Goal: Information Seeking & Learning: Learn about a topic

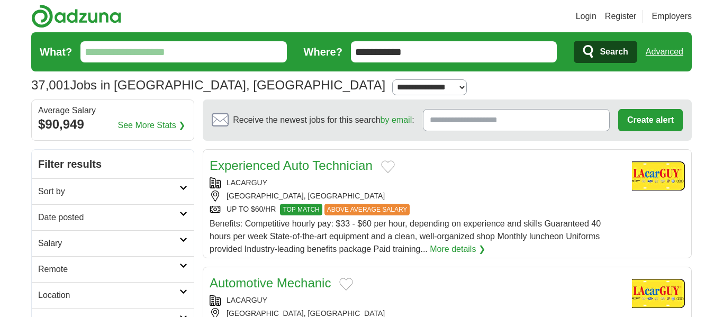
click at [665, 47] on link "Advanced" at bounding box center [665, 51] width 38 height 21
click at [130, 188] on h2 "Sort by" at bounding box center [108, 191] width 141 height 13
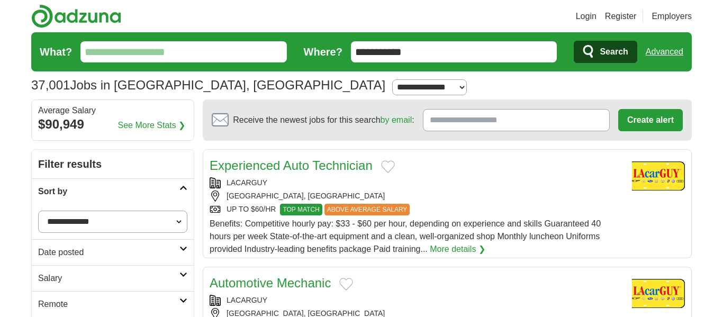
click at [125, 231] on select "**********" at bounding box center [112, 222] width 149 height 22
select select "**********"
click at [38, 211] on select "**********" at bounding box center [112, 222] width 149 height 22
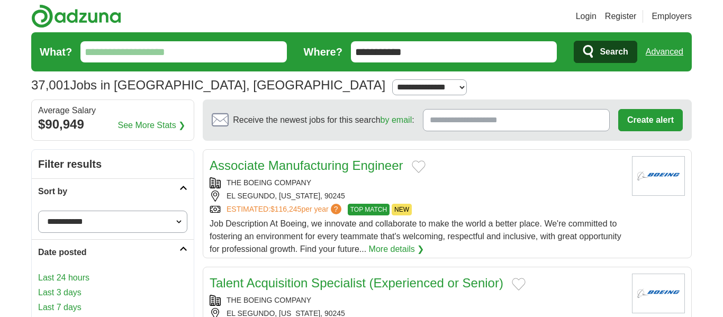
click at [99, 249] on h2 "Date posted" at bounding box center [108, 252] width 141 height 13
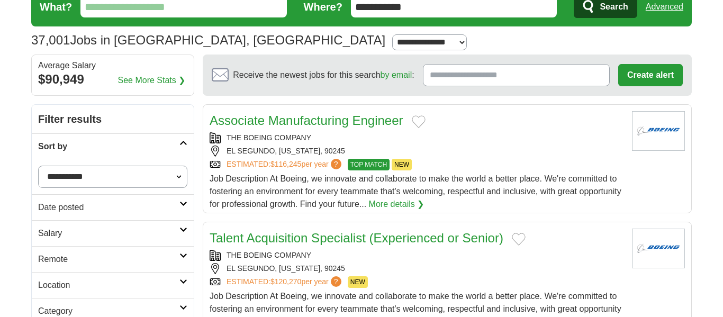
scroll to position [46, 0]
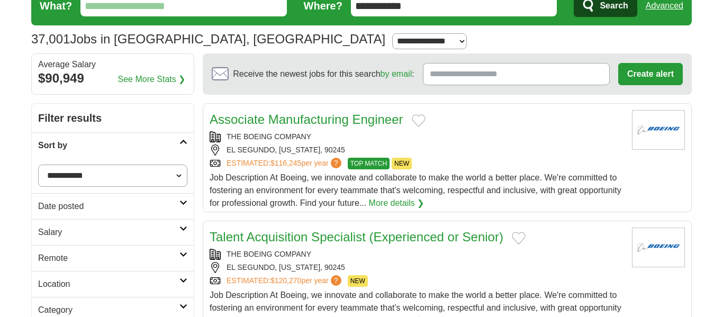
click at [102, 254] on h2 "Remote" at bounding box center [108, 258] width 141 height 13
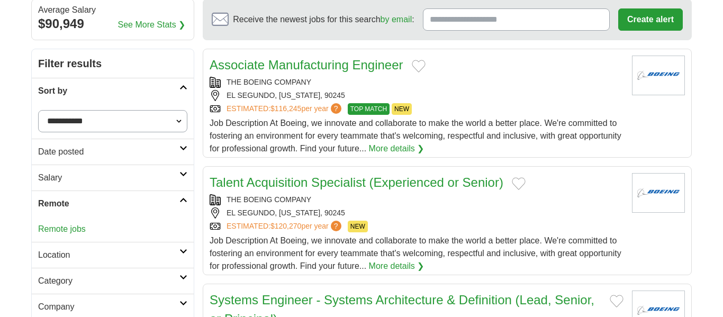
scroll to position [116, 0]
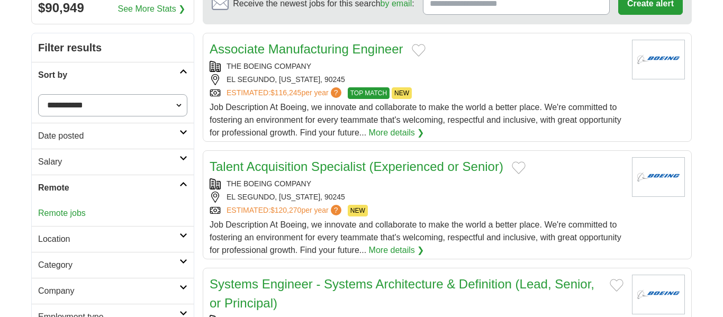
click at [104, 184] on h2 "Remote" at bounding box center [108, 188] width 141 height 13
click at [88, 208] on h2 "Location" at bounding box center [108, 214] width 141 height 13
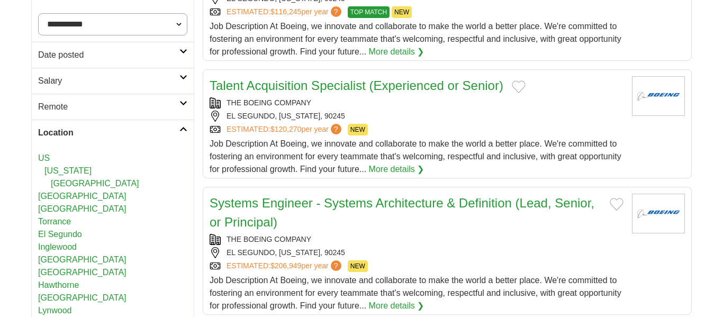
scroll to position [199, 0]
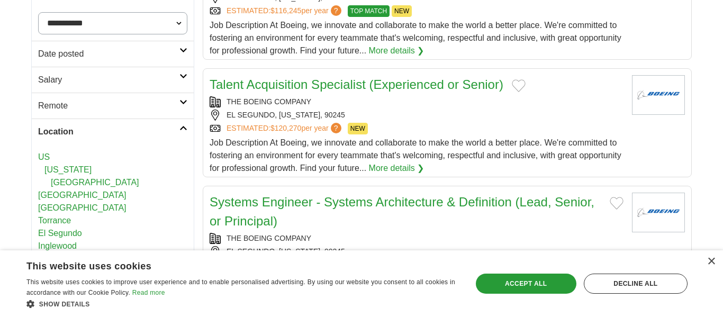
click at [61, 129] on h2 "Location" at bounding box center [108, 131] width 141 height 13
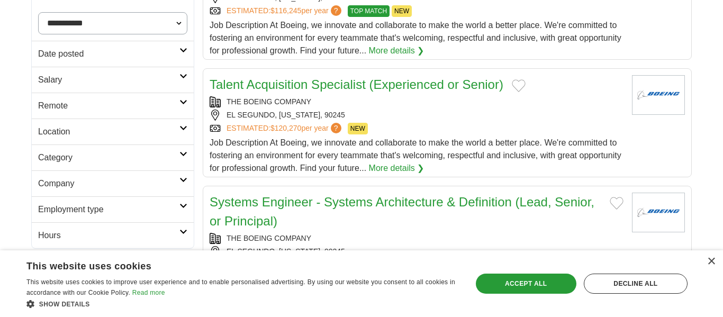
click at [61, 129] on h2 "Location" at bounding box center [108, 131] width 141 height 13
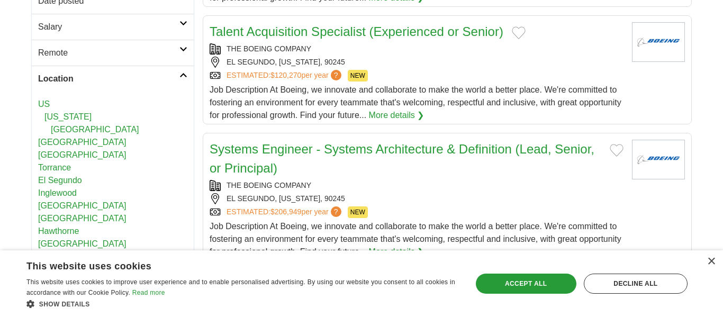
scroll to position [251, 0]
click at [60, 73] on h2 "Location" at bounding box center [108, 79] width 141 height 13
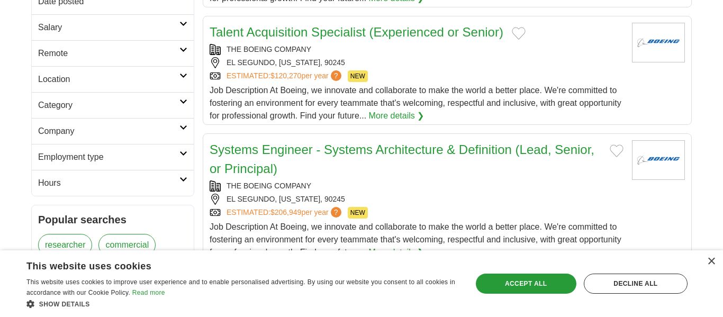
click at [67, 111] on h2 "Category" at bounding box center [108, 105] width 141 height 13
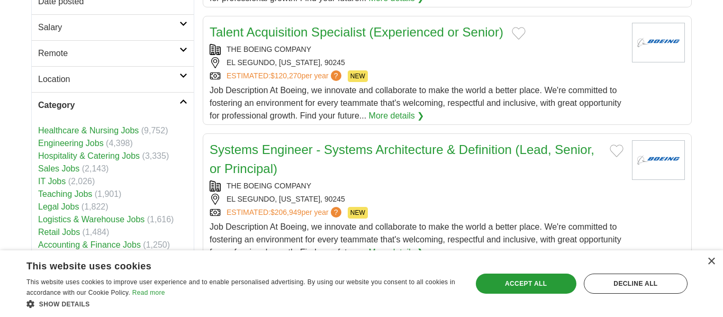
click at [67, 111] on h2 "Category" at bounding box center [108, 105] width 141 height 13
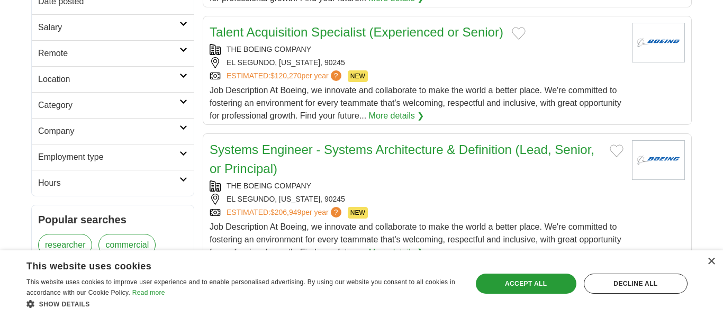
click at [67, 127] on h2 "Company" at bounding box center [108, 131] width 141 height 13
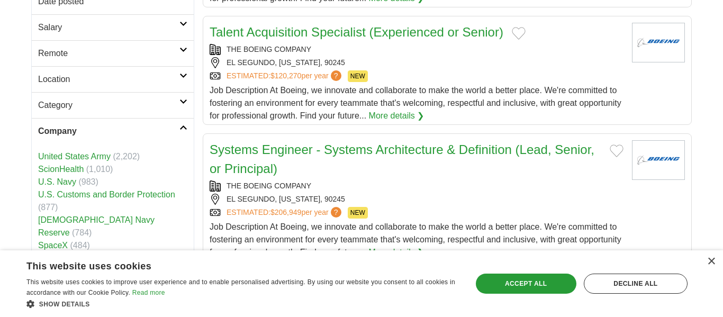
click at [67, 127] on h2 "Company" at bounding box center [108, 131] width 141 height 13
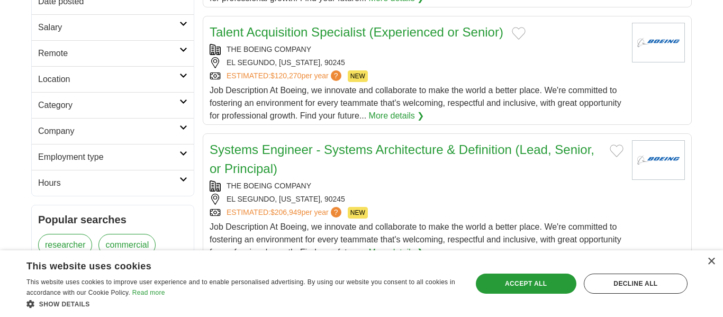
click at [67, 149] on link "Employment type" at bounding box center [113, 157] width 162 height 26
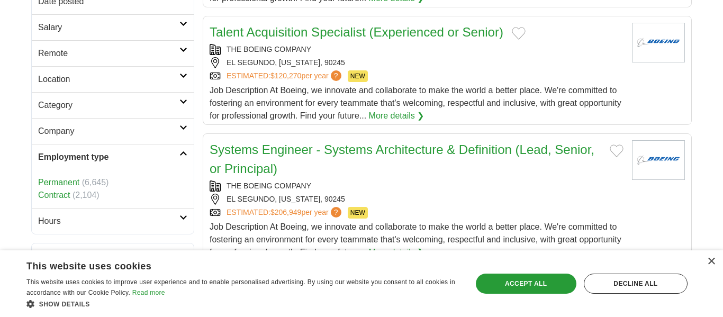
click at [67, 149] on link "Employment type" at bounding box center [113, 157] width 162 height 26
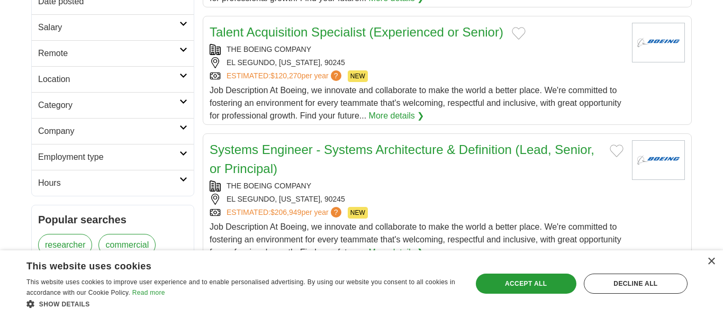
click at [88, 191] on link "Hours" at bounding box center [113, 183] width 162 height 26
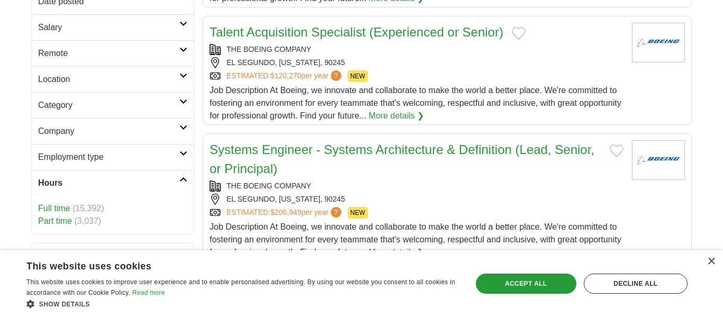
click at [88, 191] on link "Hours" at bounding box center [113, 183] width 162 height 26
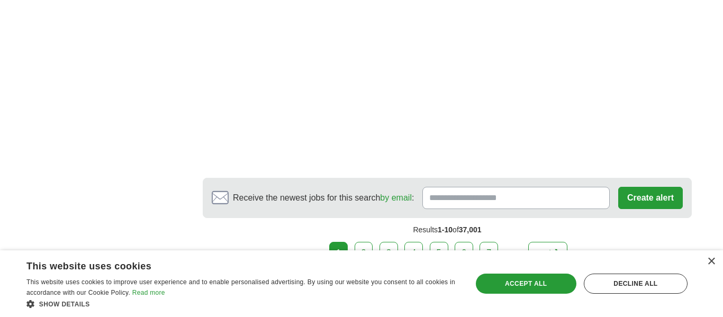
scroll to position [1994, 0]
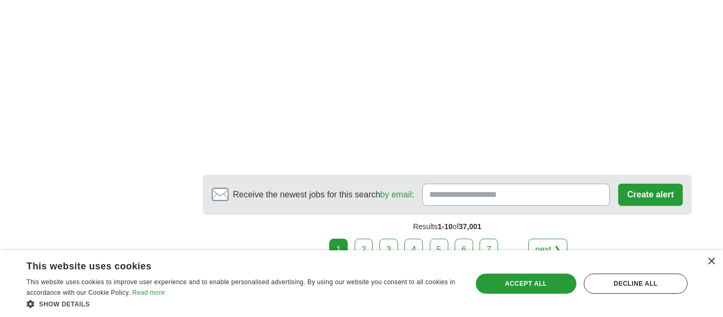
click at [360, 239] on link "2" at bounding box center [364, 250] width 19 height 22
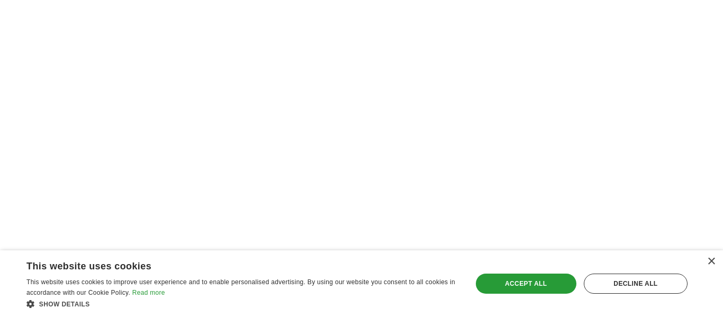
scroll to position [2081, 0]
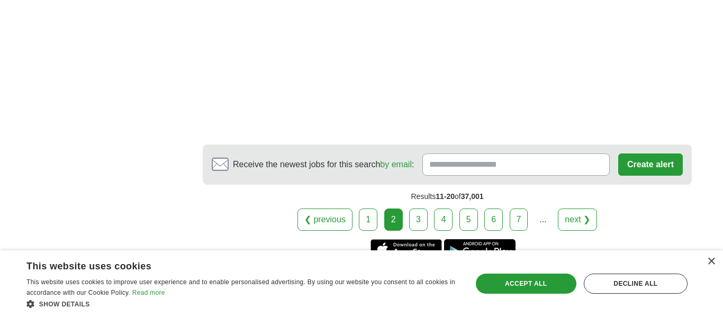
click at [417, 209] on link "3" at bounding box center [418, 220] width 19 height 22
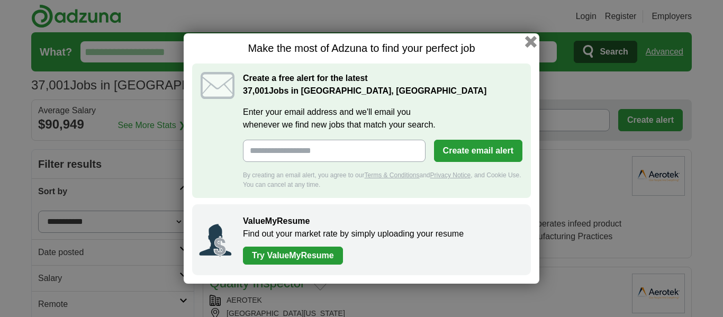
click at [532, 42] on button "button" at bounding box center [531, 42] width 12 height 12
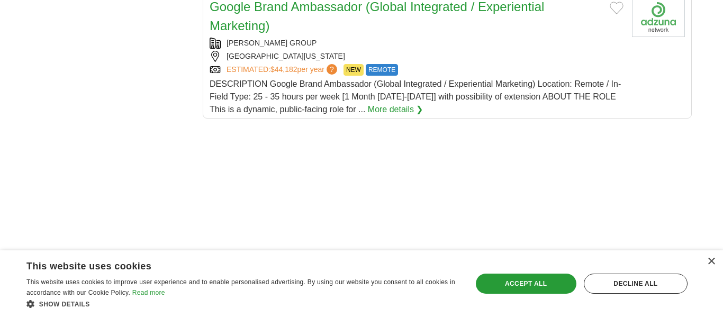
scroll to position [1312, 0]
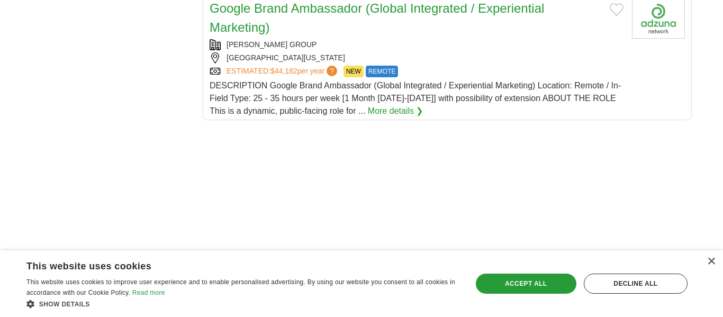
click at [428, 103] on div "DESCRIPTION Google Brand Ambassador (Global Integrated / Experiential Marketing…" at bounding box center [417, 98] width 414 height 38
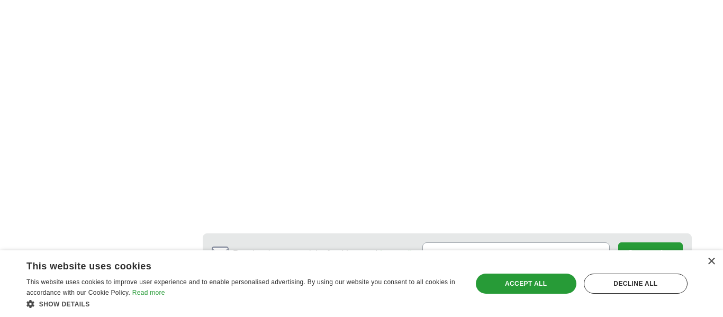
scroll to position [2142, 0]
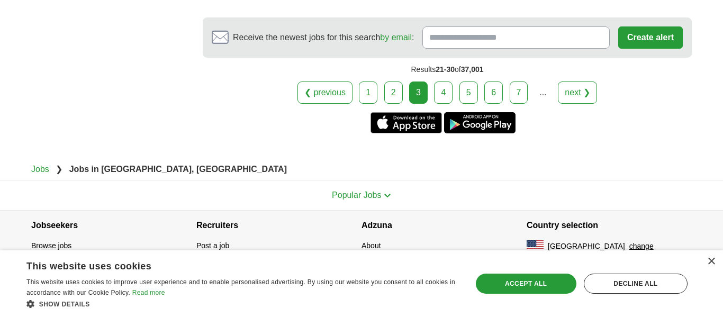
click at [444, 96] on link "4" at bounding box center [443, 93] width 19 height 22
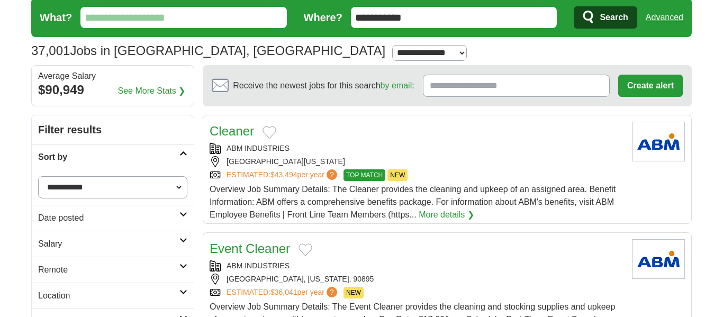
scroll to position [36, 0]
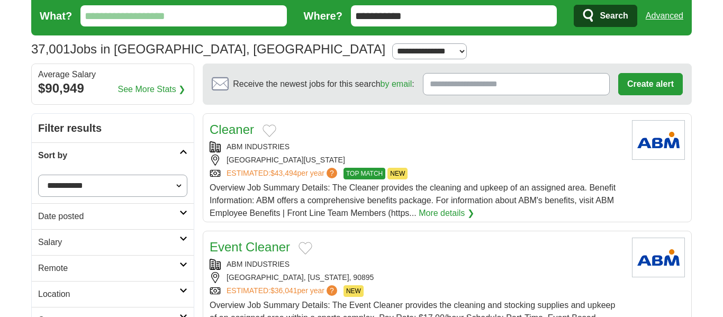
click at [123, 175] on select "**********" at bounding box center [112, 186] width 149 height 22
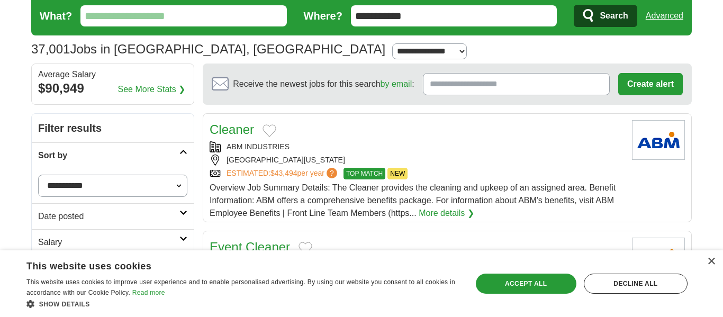
click at [120, 178] on select "**********" at bounding box center [112, 186] width 149 height 22
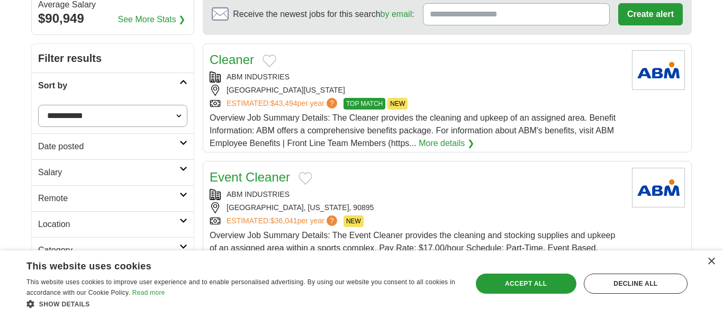
click at [138, 154] on link "Date posted" at bounding box center [113, 146] width 162 height 26
click at [120, 168] on h2 "Salary" at bounding box center [108, 172] width 141 height 13
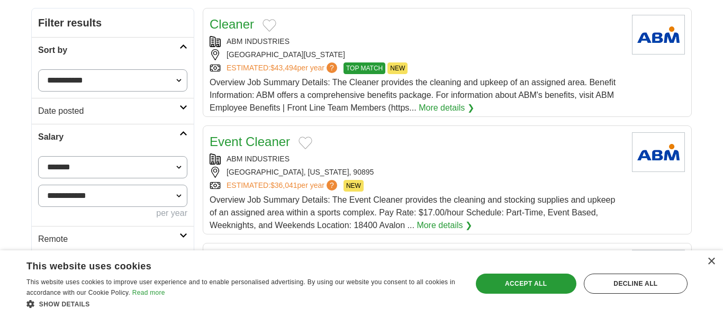
scroll to position [143, 0]
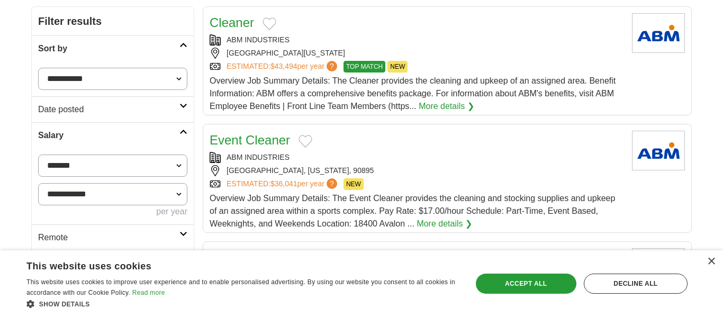
click at [93, 137] on h2 "Salary" at bounding box center [108, 135] width 141 height 13
click at [94, 156] on h2 "Remote" at bounding box center [108, 161] width 141 height 13
click at [102, 196] on link "Location" at bounding box center [113, 187] width 162 height 26
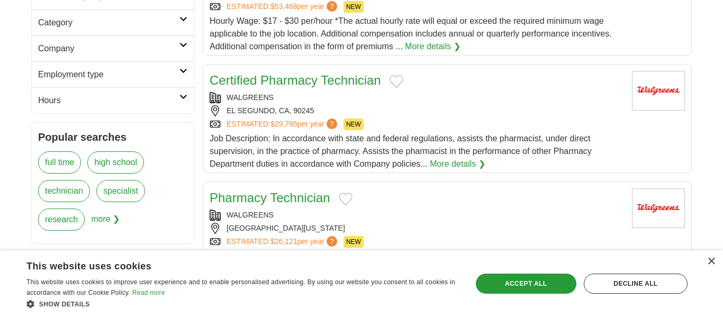
scroll to position [597, 0]
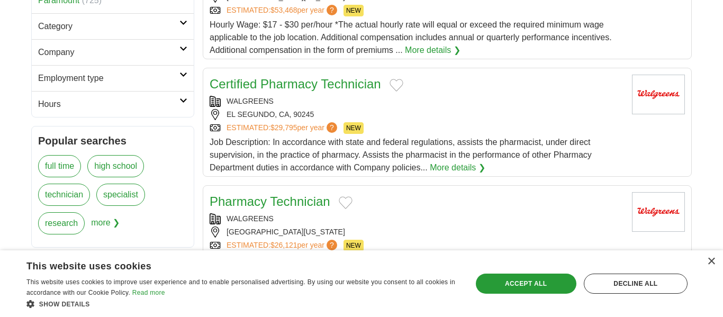
click at [435, 165] on link "More details ❯" at bounding box center [458, 167] width 56 height 13
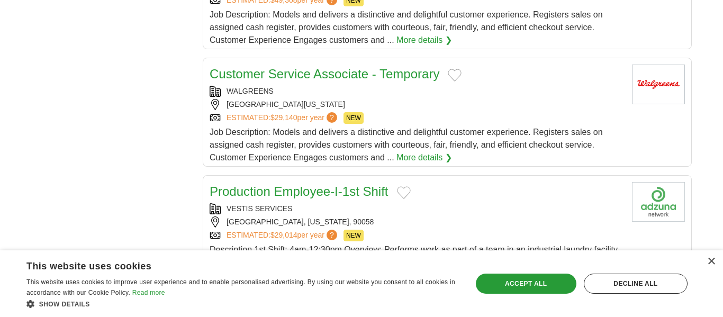
scroll to position [1013, 0]
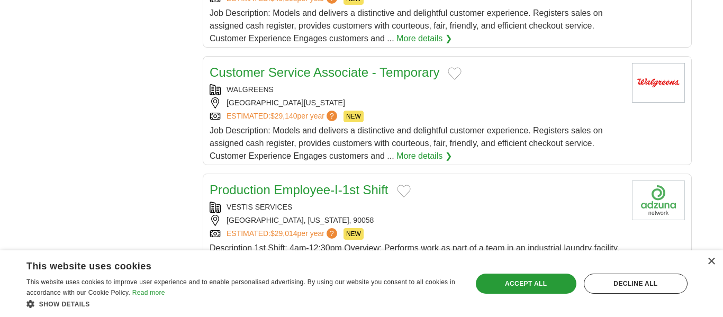
click at [411, 155] on link "More details ❯" at bounding box center [424, 156] width 56 height 13
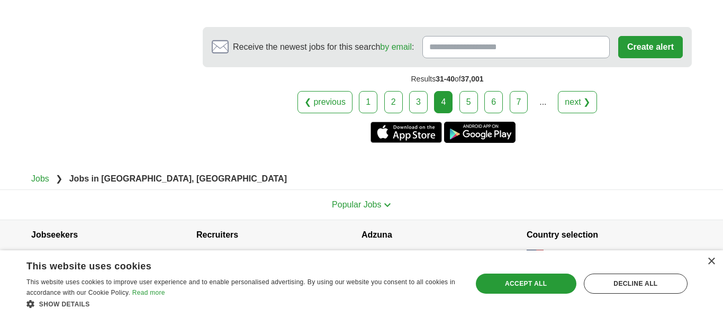
scroll to position [1765, 0]
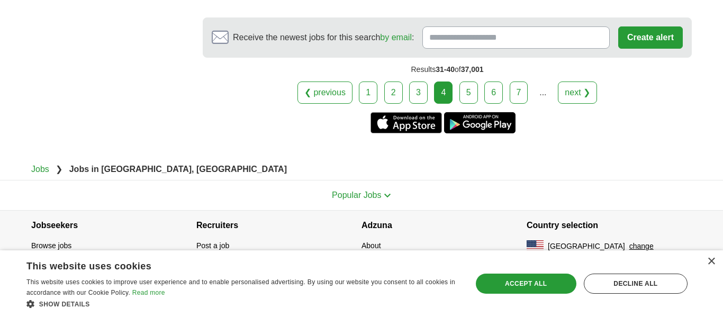
click at [470, 88] on link "5" at bounding box center [468, 93] width 19 height 22
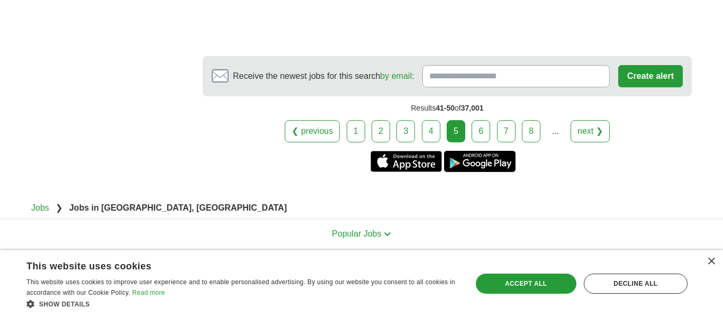
scroll to position [2196, 0]
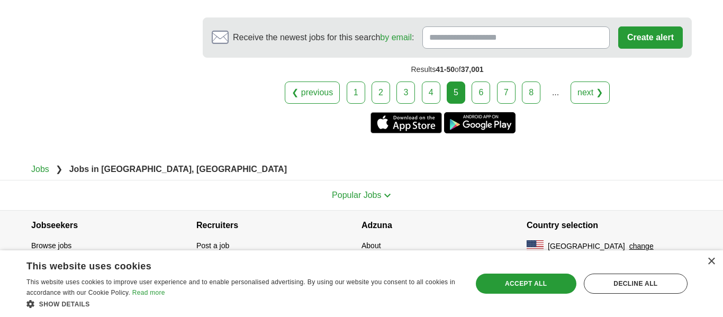
click at [481, 86] on link "6" at bounding box center [481, 93] width 19 height 22
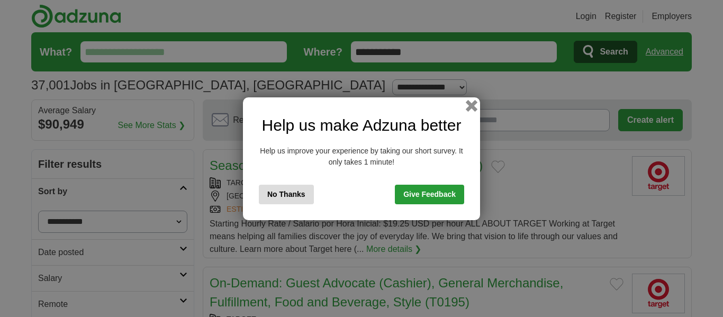
click at [468, 103] on button "button" at bounding box center [472, 106] width 12 height 12
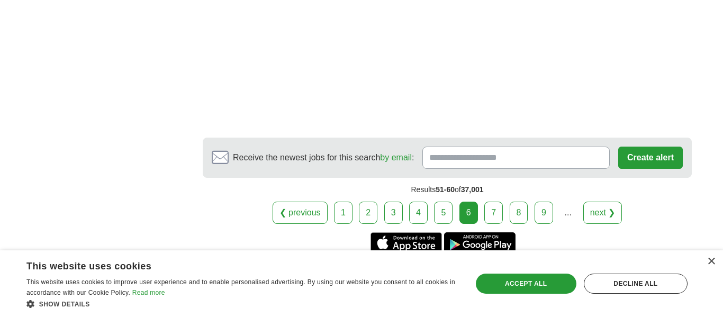
scroll to position [2229, 0]
